Goal: Task Accomplishment & Management: Manage account settings

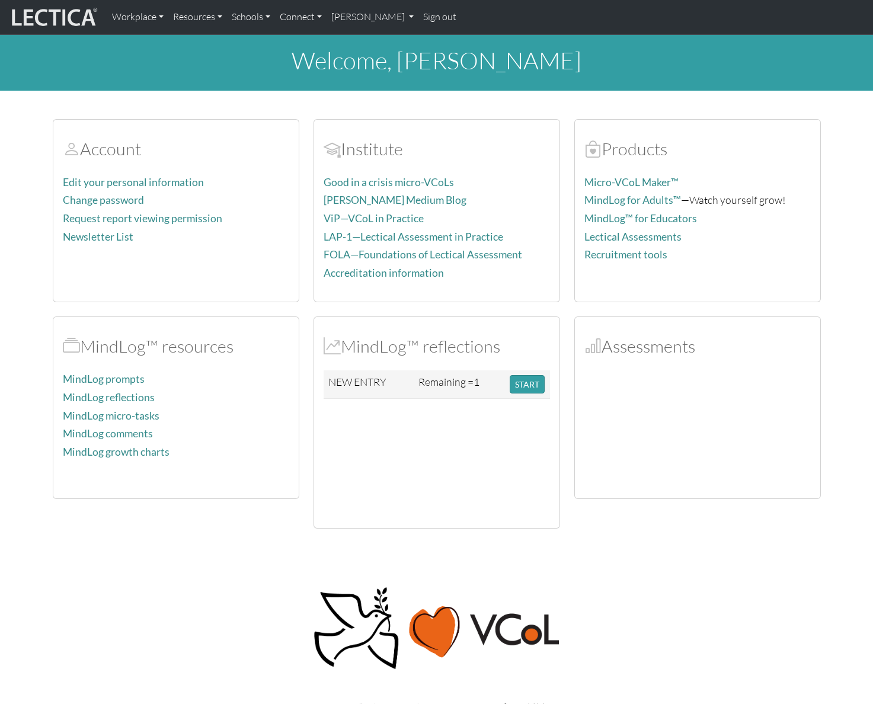
click at [613, 568] on div "© 2025 Lectica, Inc. All rights reserved. Lectica is a not for profit 501(c)(3)…" at bounding box center [437, 640] width 782 height 166
click at [430, 16] on link "Sign out" at bounding box center [439, 17] width 43 height 25
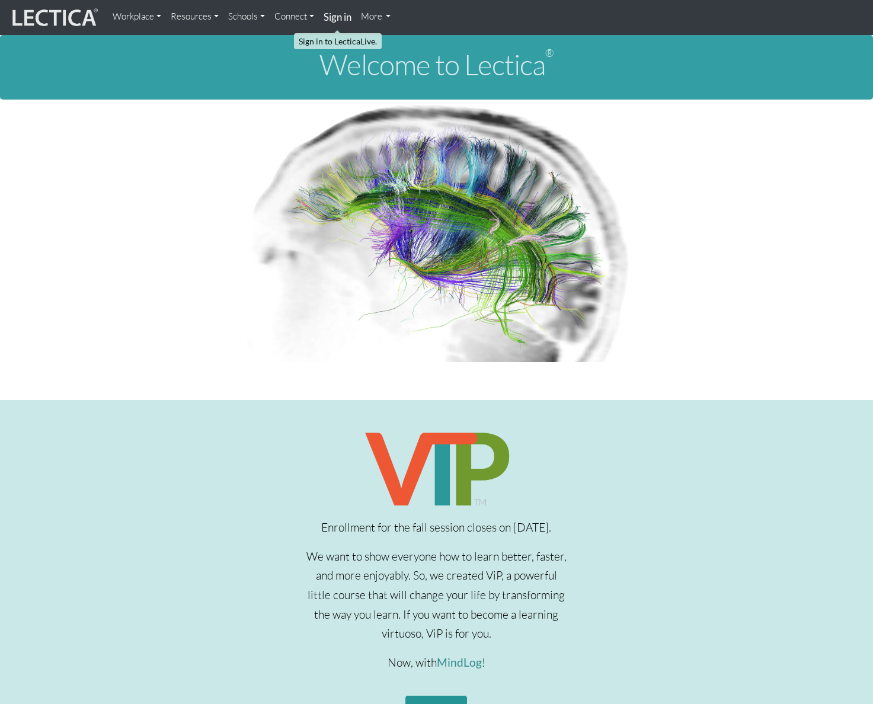
click at [334, 18] on strong "Sign in" at bounding box center [338, 17] width 28 height 12
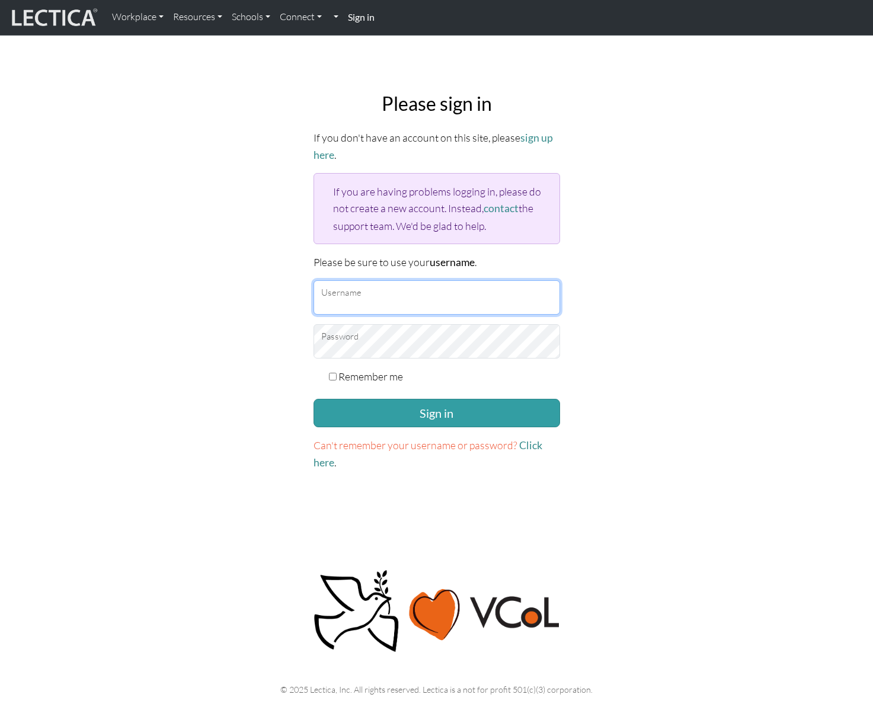
click at [393, 304] on input "Username" at bounding box center [437, 297] width 247 height 34
click at [424, 297] on input "Username" at bounding box center [437, 297] width 247 height 34
type input "amcorreia"
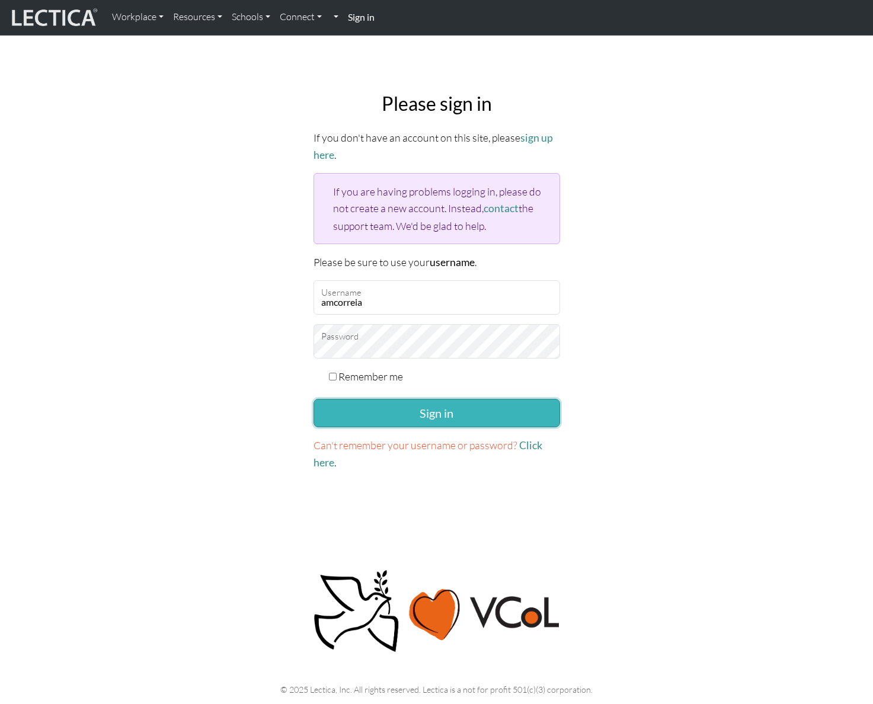
click at [457, 421] on button "Sign in" at bounding box center [437, 413] width 247 height 28
